Goal: Information Seeking & Learning: Learn about a topic

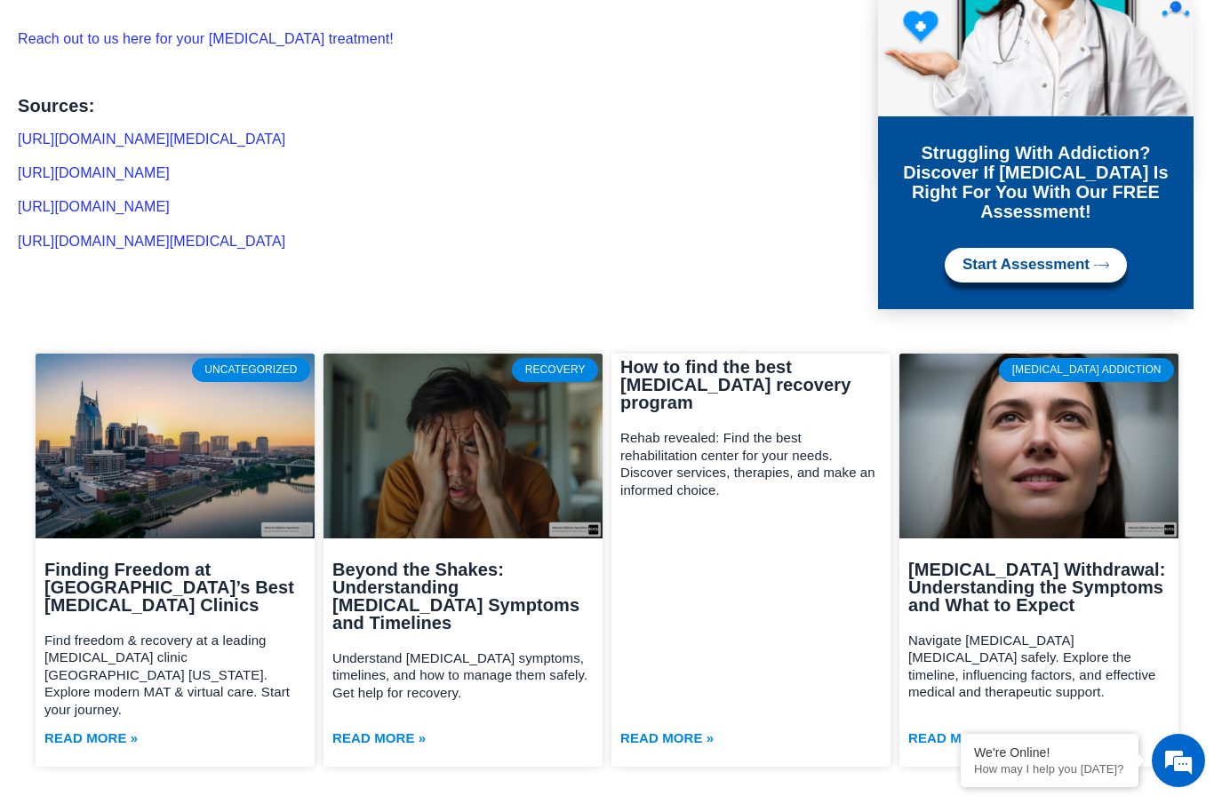
scroll to position [6084, 0]
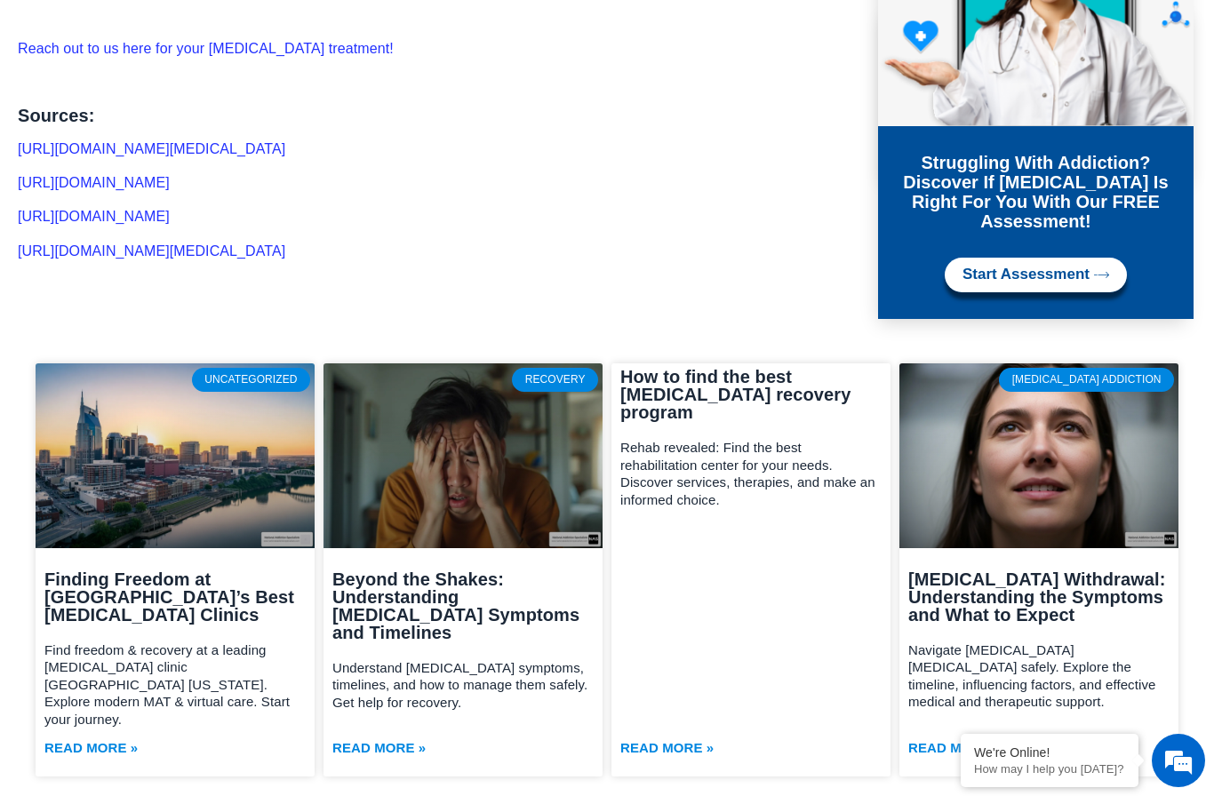
click at [915, 433] on link at bounding box center [1038, 455] width 279 height 184
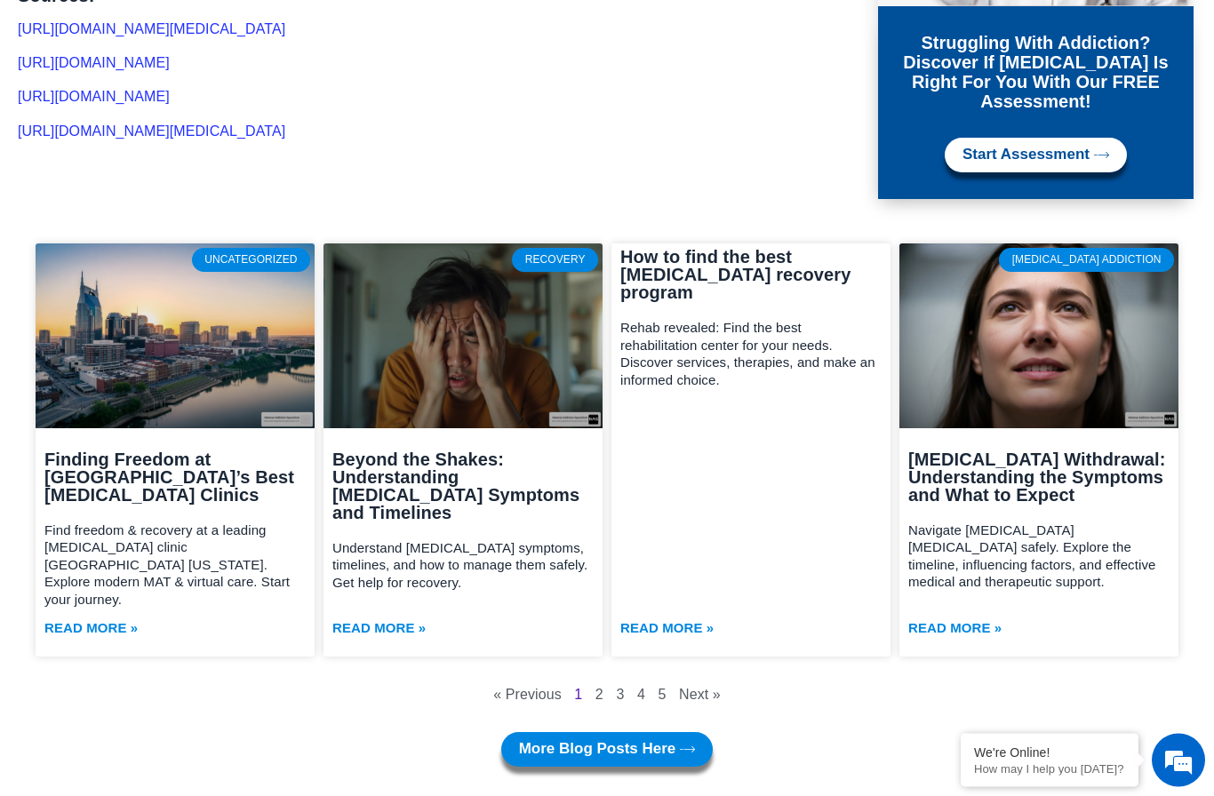
scroll to position [6204, 0]
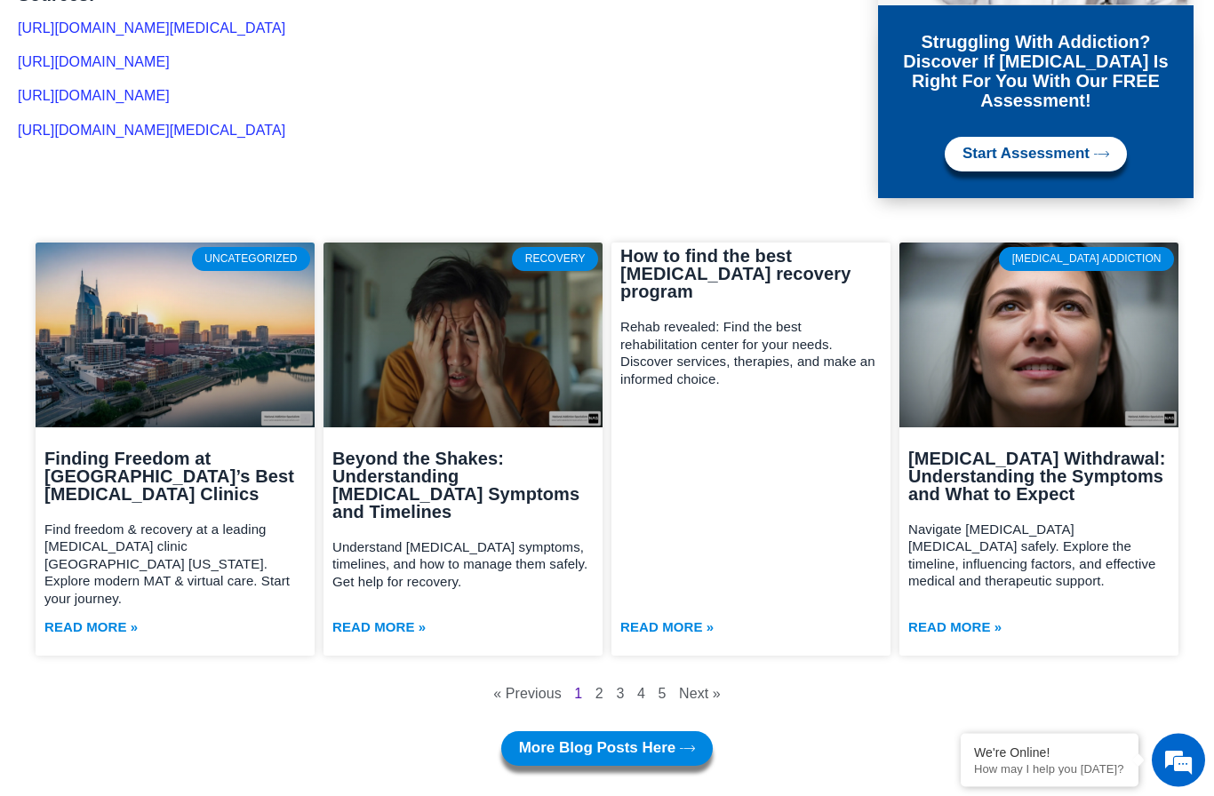
click at [706, 687] on link "Next »" at bounding box center [700, 694] width 42 height 15
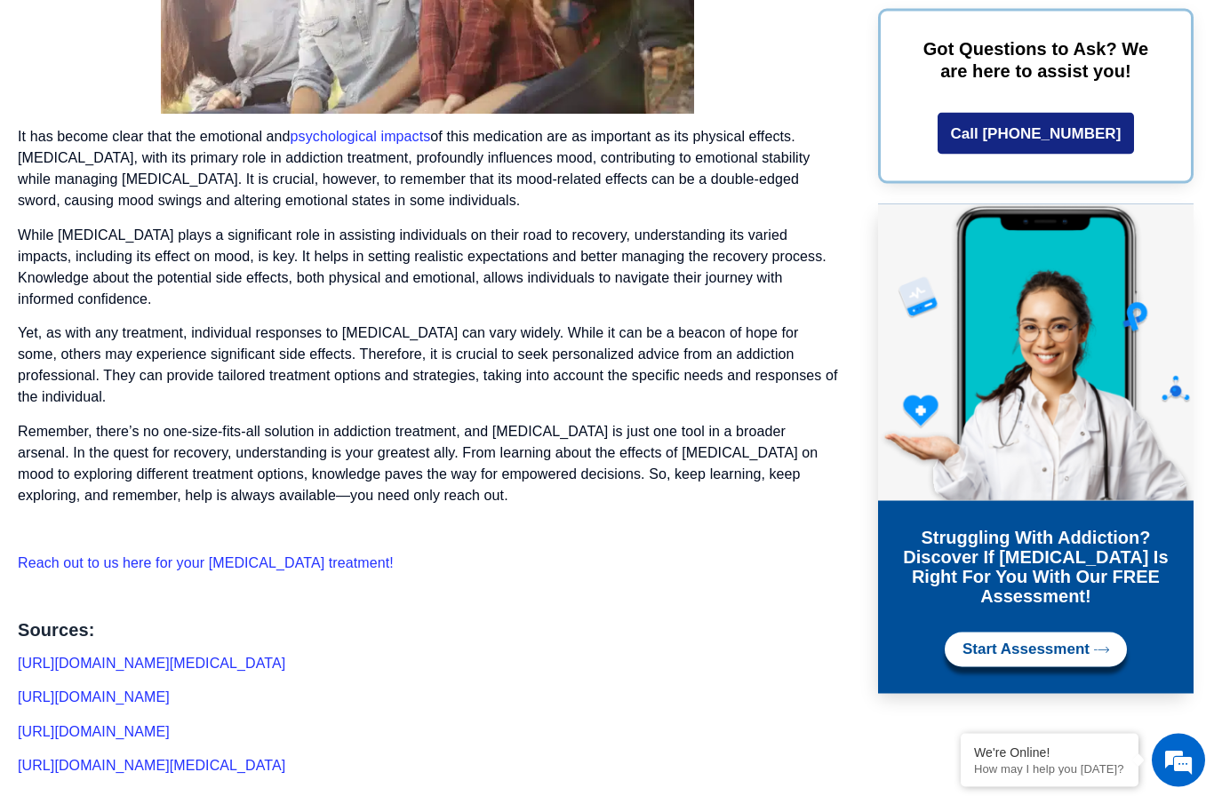
scroll to position [5548, 0]
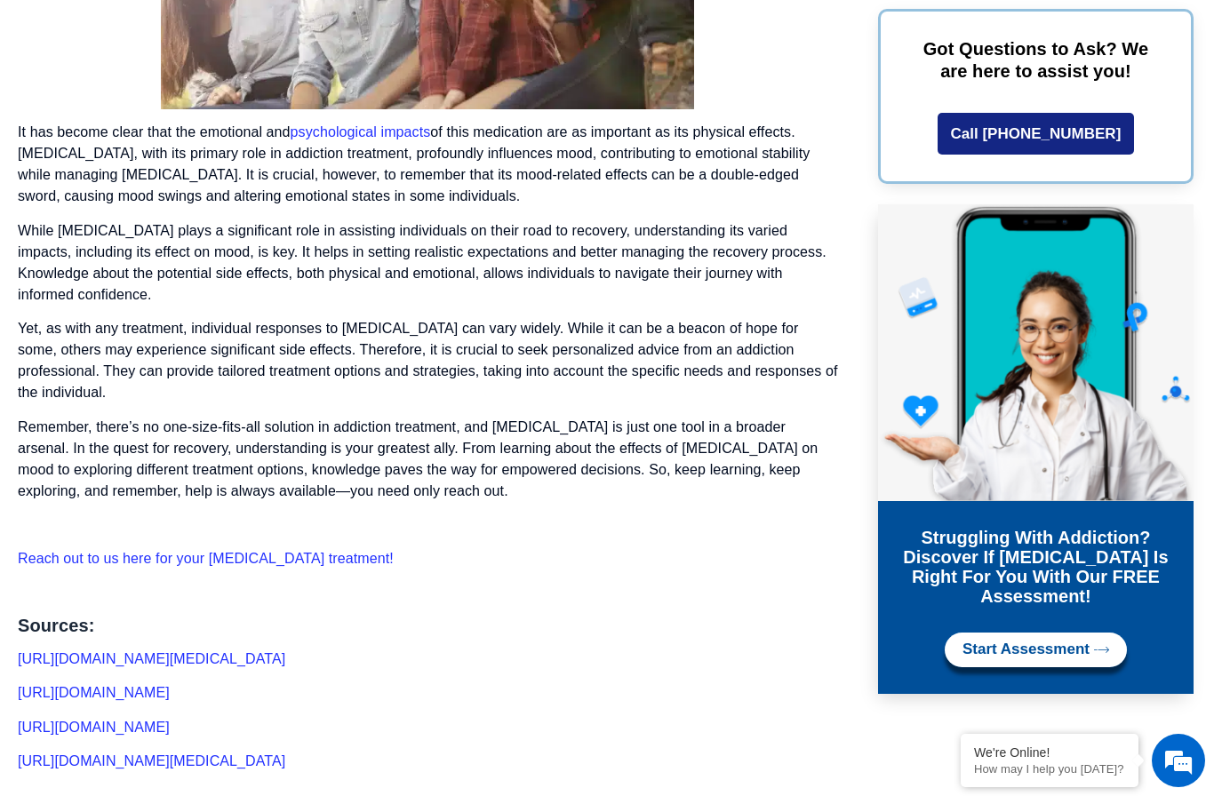
click at [833, 649] on p "https://mentalhealthmatch.com/articles/health/how-suboxone-impacts-mental-healt…" at bounding box center [428, 659] width 820 height 21
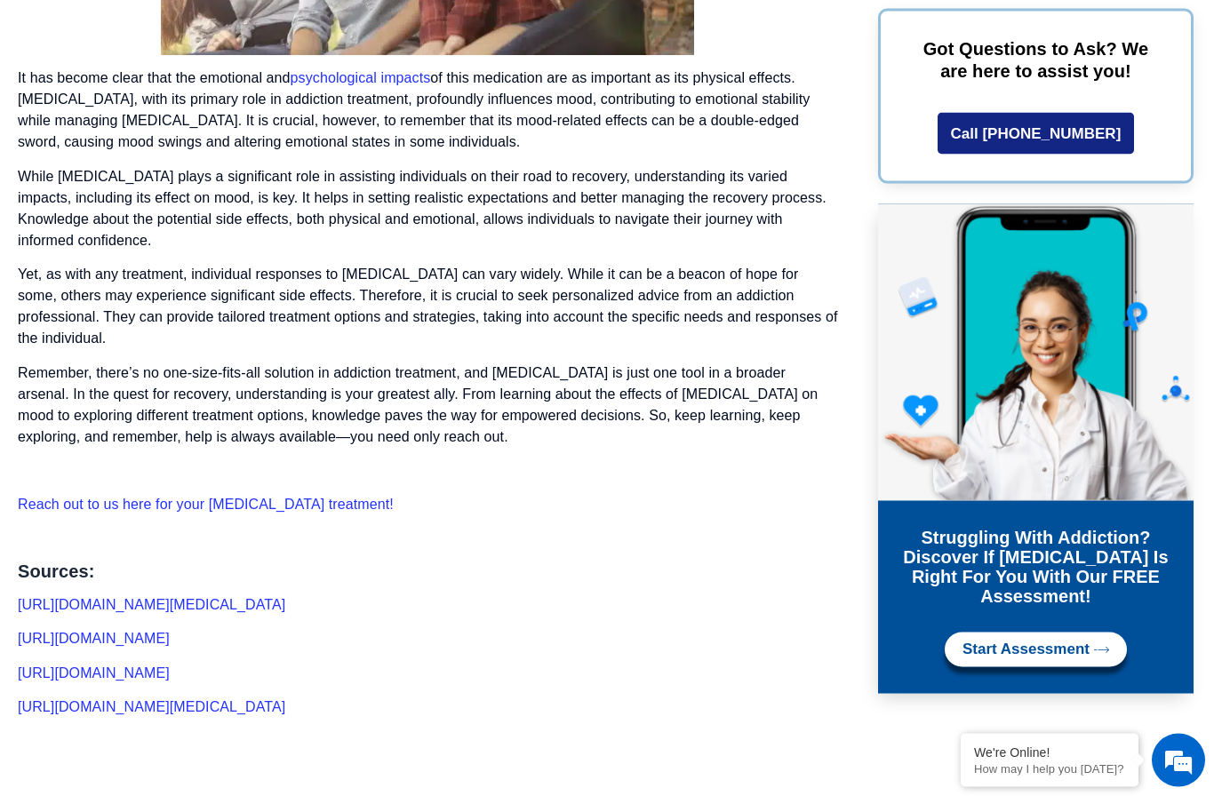
scroll to position [5603, 0]
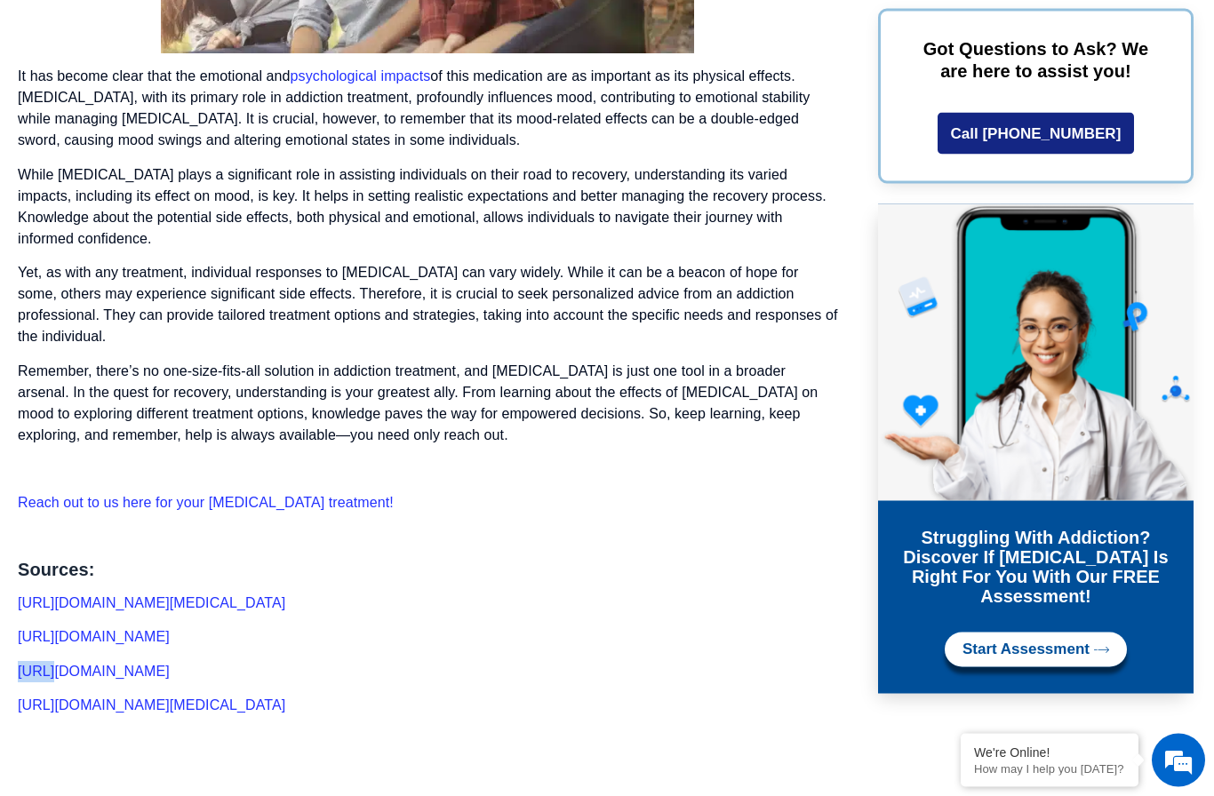
click at [835, 662] on p "[URL][DOMAIN_NAME]" at bounding box center [428, 672] width 820 height 21
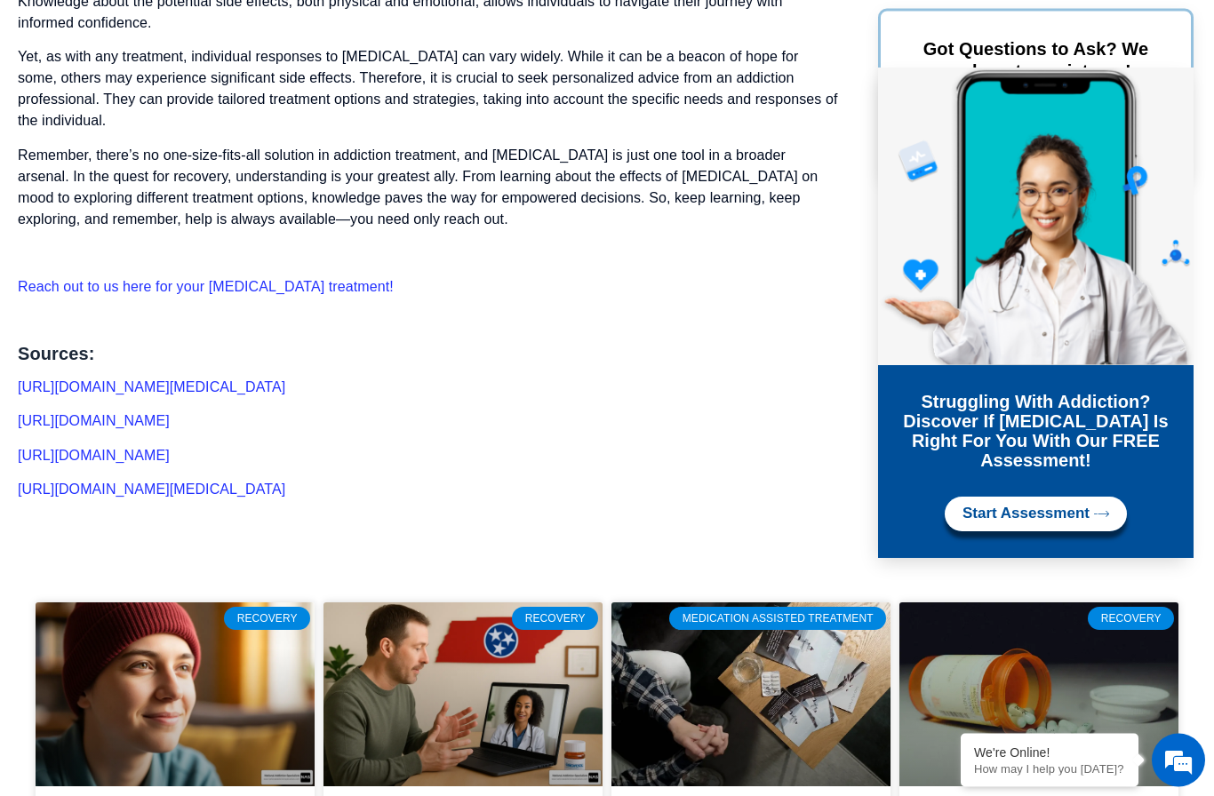
scroll to position [5820, 0]
click at [285, 379] on link "[URL][DOMAIN_NAME][MEDICAL_DATA]" at bounding box center [152, 386] width 268 height 15
